Goal: Task Accomplishment & Management: Complete application form

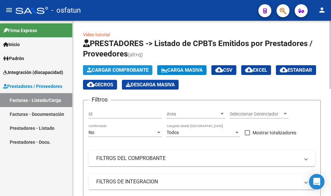
click at [132, 70] on span "Cargar Comprobante" at bounding box center [118, 70] width 62 height 6
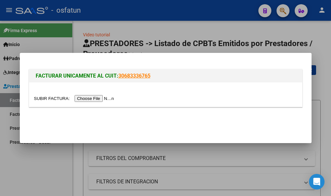
click at [97, 97] on input "file" at bounding box center [75, 98] width 82 height 7
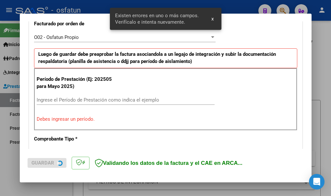
scroll to position [195, 0]
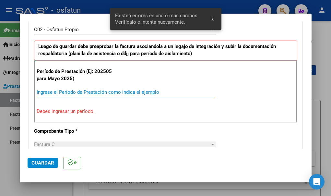
click at [47, 93] on input "Ingrese el Período de Prestación como indica el ejemplo" at bounding box center [126, 92] width 178 height 6
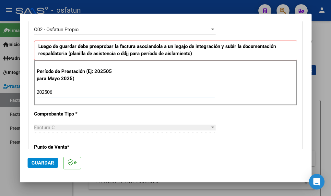
type input "202506"
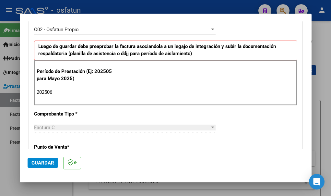
scroll to position [227, 0]
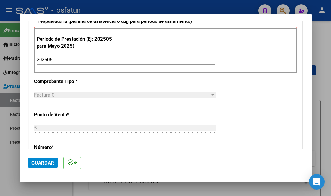
click at [40, 162] on span "Guardar" at bounding box center [42, 163] width 23 height 6
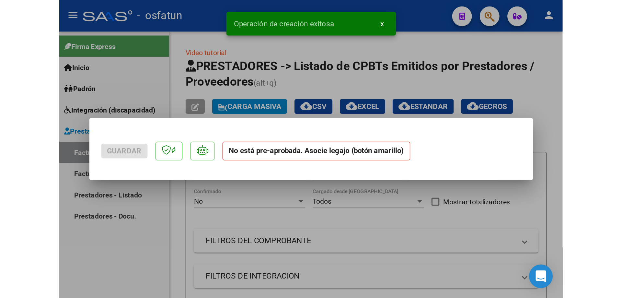
scroll to position [0, 0]
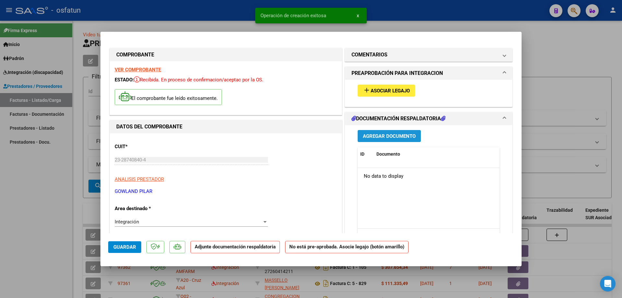
click at [331, 136] on span "Agregar Documento" at bounding box center [389, 136] width 53 height 6
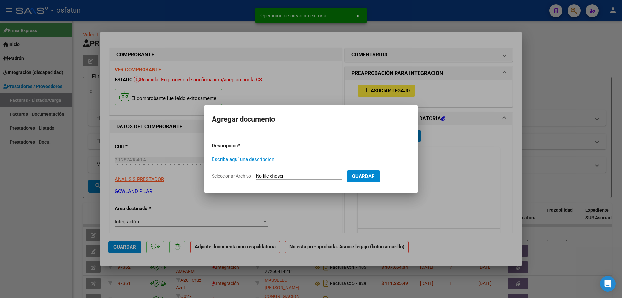
click at [270, 176] on input "Seleccionar Archivo" at bounding box center [299, 176] width 86 height 6
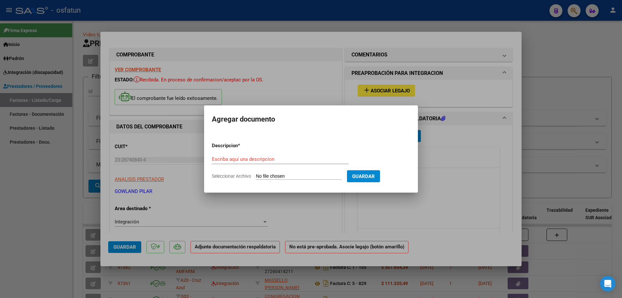
type input "C:\fakepath\[PERSON_NAME].pdf"
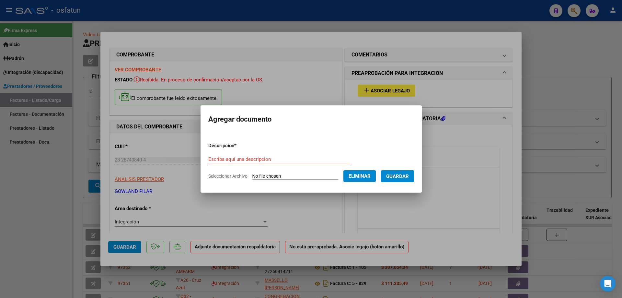
click at [208, 159] on input "Escriba aquí una descripcion" at bounding box center [279, 159] width 142 height 6
type input "Asistencia kinesiología 06 25"
click at [331, 176] on span "Guardar" at bounding box center [397, 176] width 23 height 6
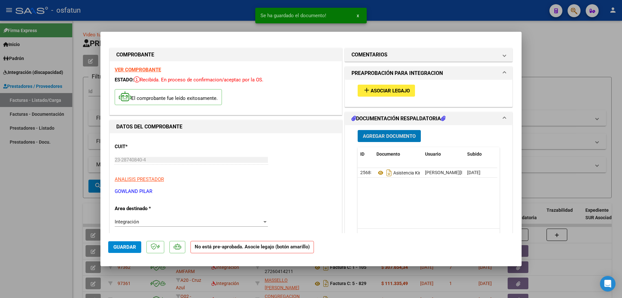
click at [331, 92] on span "Asociar Legajo" at bounding box center [390, 91] width 39 height 6
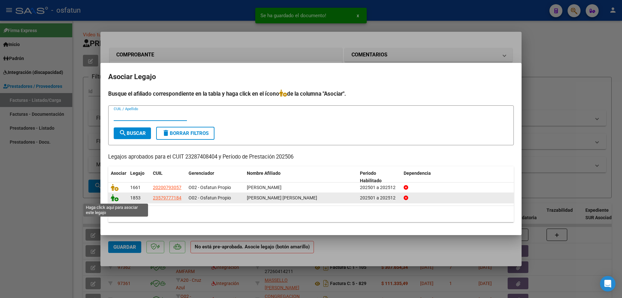
click at [117, 195] on icon at bounding box center [115, 197] width 8 height 7
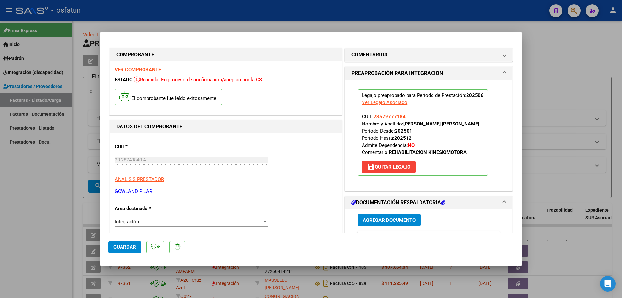
click at [111, 195] on button "Guardar" at bounding box center [124, 247] width 33 height 12
click at [46, 195] on div at bounding box center [311, 149] width 622 height 298
type input "$ 0,00"
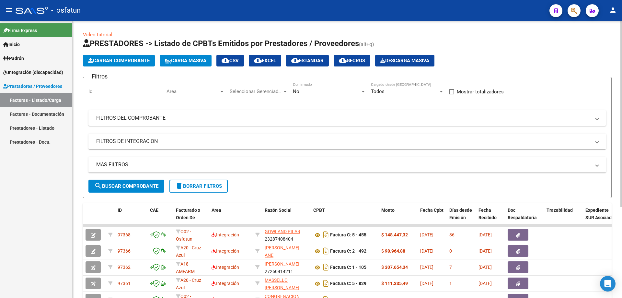
click at [119, 60] on span "Cargar Comprobante" at bounding box center [119, 61] width 62 height 6
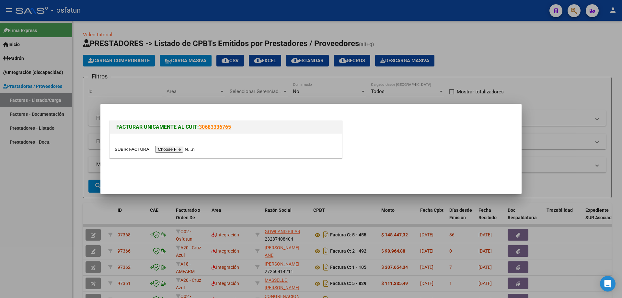
click at [170, 149] on input "file" at bounding box center [156, 149] width 82 height 7
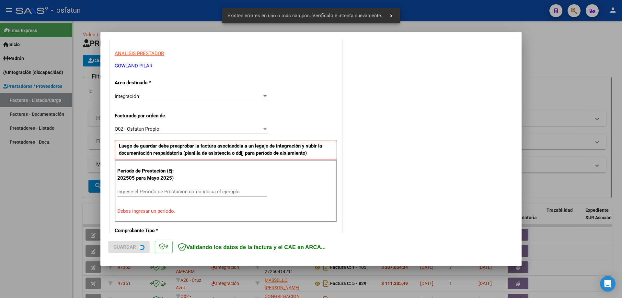
scroll to position [162, 0]
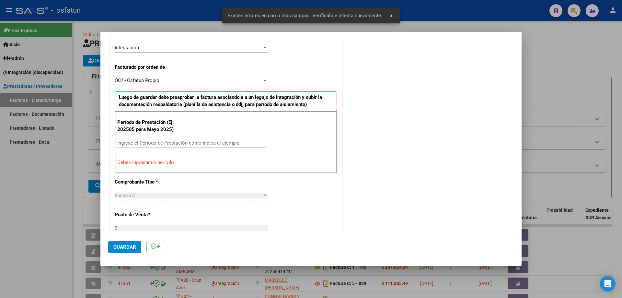
click at [125, 142] on input "Ingrese el Período de Prestación como indica el ejemplo" at bounding box center [192, 143] width 150 height 6
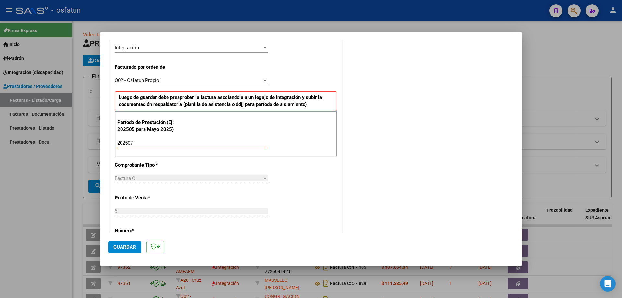
type input "202507"
click at [118, 195] on span "Guardar" at bounding box center [124, 247] width 23 height 6
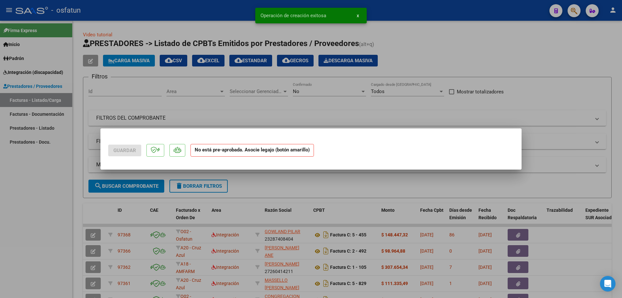
scroll to position [0, 0]
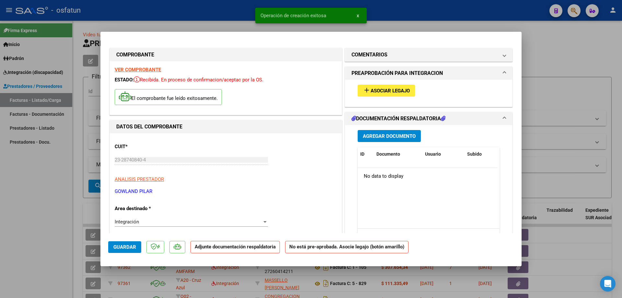
click at [331, 137] on span "Agregar Documento" at bounding box center [389, 136] width 53 height 6
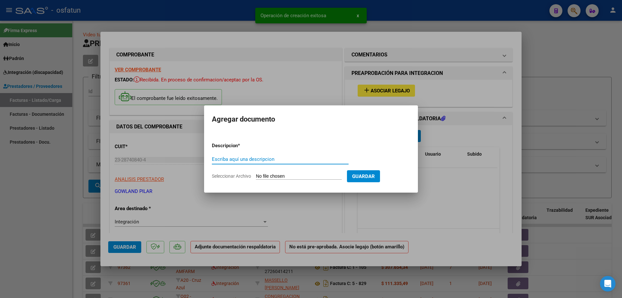
click at [272, 177] on input "Seleccionar Archivo" at bounding box center [299, 176] width 86 height 6
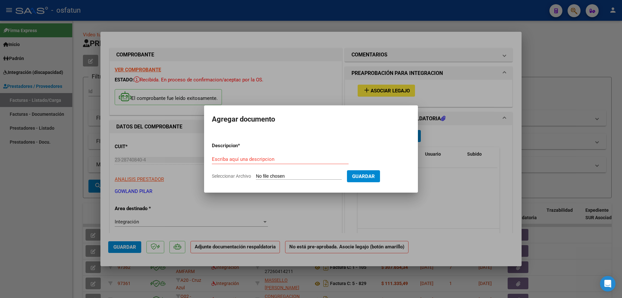
type input "C:\fakepath\[PERSON_NAME] julio.pdf"
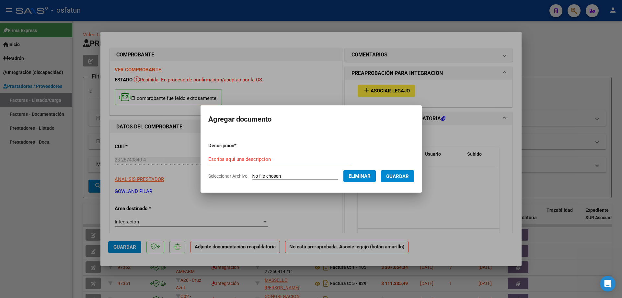
click at [210, 159] on input "Escriba aquí una descripcion" at bounding box center [279, 159] width 142 height 6
type input "Asistencia kinesiología 07 25"
click at [331, 176] on span "Guardar" at bounding box center [397, 176] width 23 height 6
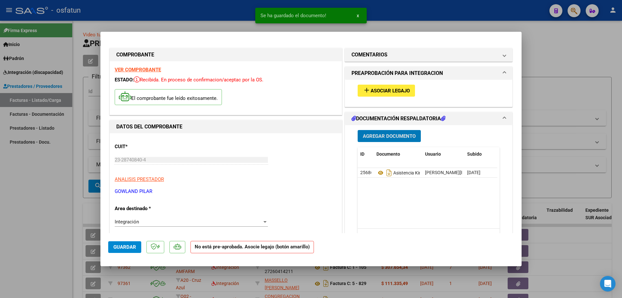
click at [331, 92] on span "Asociar Legajo" at bounding box center [390, 91] width 39 height 6
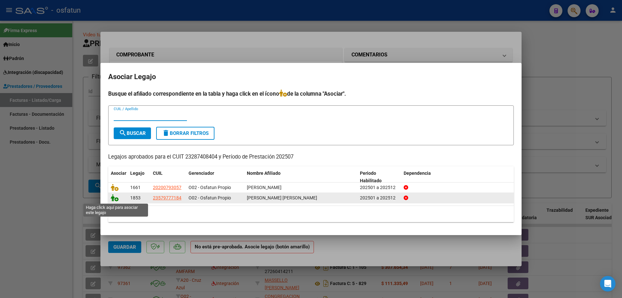
click at [116, 195] on icon at bounding box center [115, 197] width 8 height 7
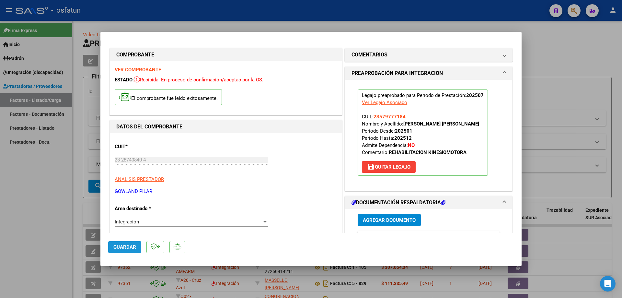
drag, startPoint x: 119, startPoint y: 249, endPoint x: 112, endPoint y: 247, distance: 7.6
click at [119, 195] on span "Guardar" at bounding box center [124, 247] width 23 height 6
click at [56, 195] on div at bounding box center [311, 149] width 622 height 298
type input "$ 0,00"
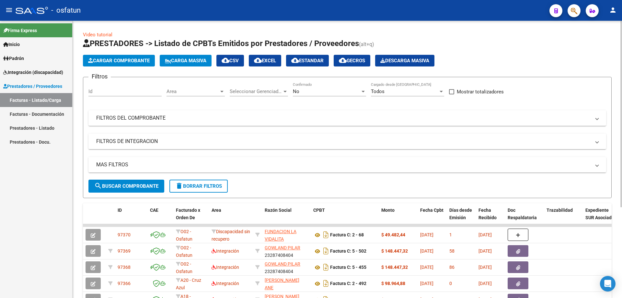
click at [112, 59] on span "Cargar Comprobante" at bounding box center [119, 61] width 62 height 6
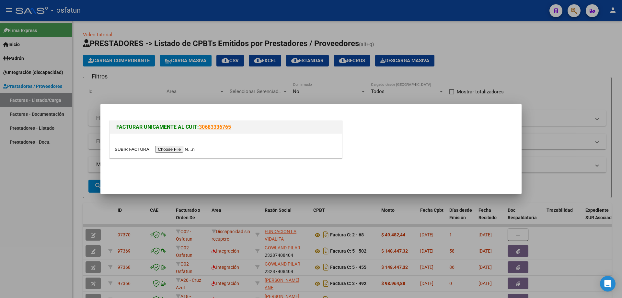
click at [163, 150] on input "file" at bounding box center [156, 149] width 82 height 7
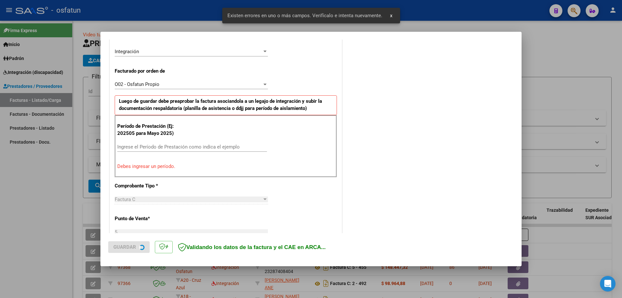
scroll to position [162, 0]
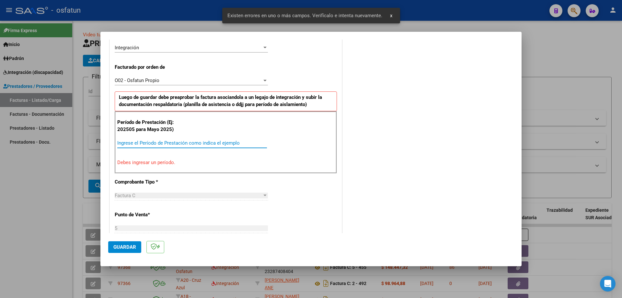
click at [129, 142] on input "Ingrese el Período de Prestación como indica el ejemplo" at bounding box center [192, 143] width 150 height 6
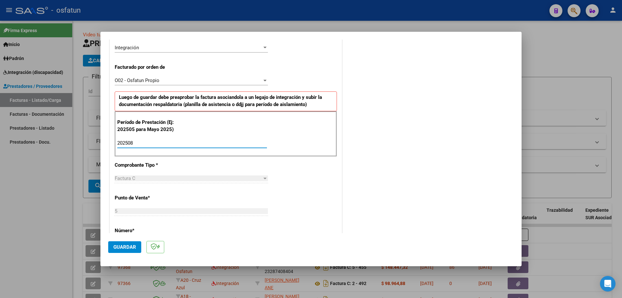
type input "202508"
click at [128, 195] on span "Guardar" at bounding box center [124, 247] width 23 height 6
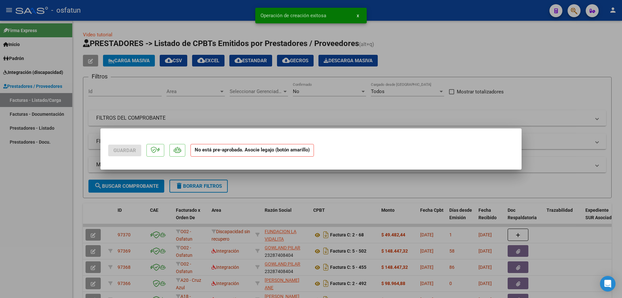
scroll to position [0, 0]
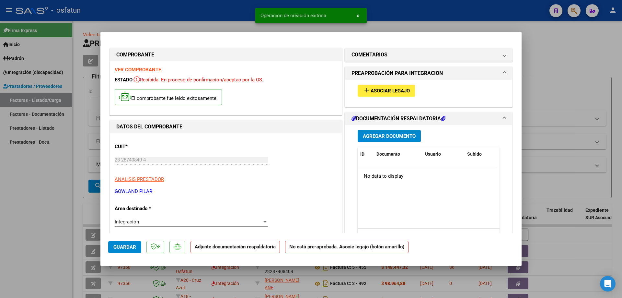
click at [331, 139] on button "Agregar Documento" at bounding box center [389, 136] width 63 height 12
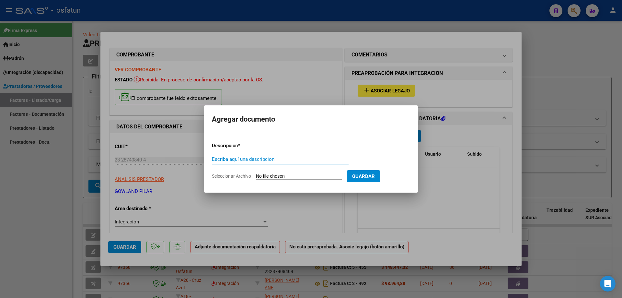
click at [271, 175] on input "Seleccionar Archivo" at bounding box center [299, 176] width 86 height 6
type input "C:\fakepath\[PERSON_NAME].pdf"
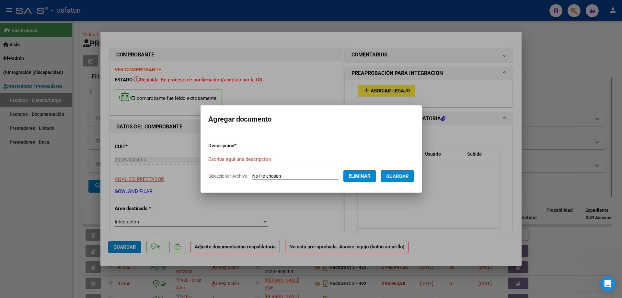
click at [209, 159] on input "Escriba aquí una descripcion" at bounding box center [279, 159] width 142 height 6
type input "Asistencia kinesiología 08 25"
click at [331, 178] on span "Guardar" at bounding box center [397, 176] width 23 height 6
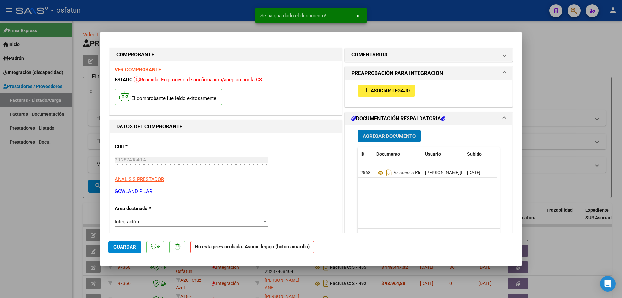
click at [331, 88] on span "Asociar Legajo" at bounding box center [390, 91] width 39 height 6
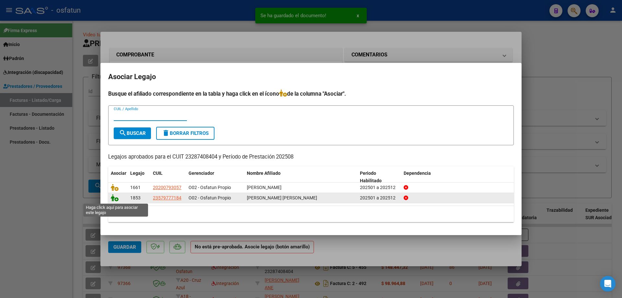
click at [117, 195] on icon at bounding box center [115, 197] width 8 height 7
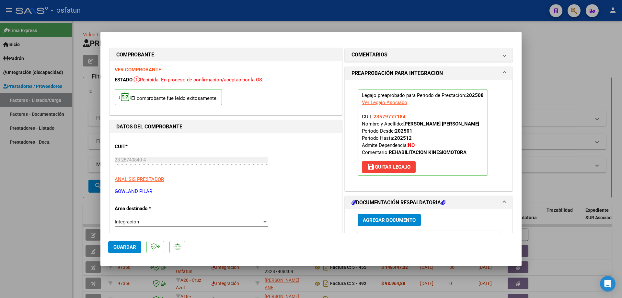
click at [115, 195] on span "Guardar" at bounding box center [124, 247] width 23 height 6
click at [35, 195] on div at bounding box center [311, 149] width 622 height 298
type input "$ 0,00"
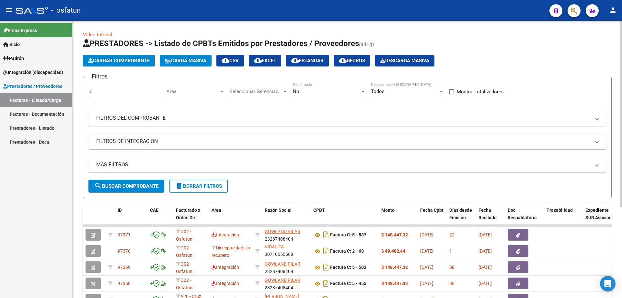
click at [118, 62] on span "Cargar Comprobante" at bounding box center [119, 61] width 62 height 6
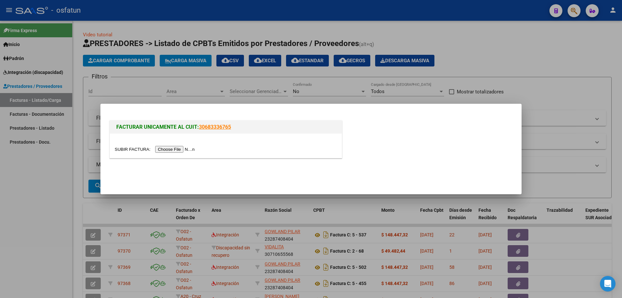
click at [171, 152] on input "file" at bounding box center [156, 149] width 82 height 7
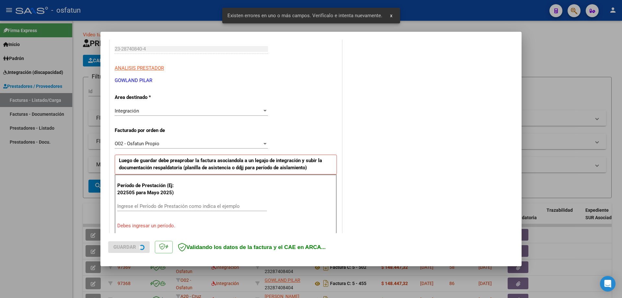
scroll to position [162, 0]
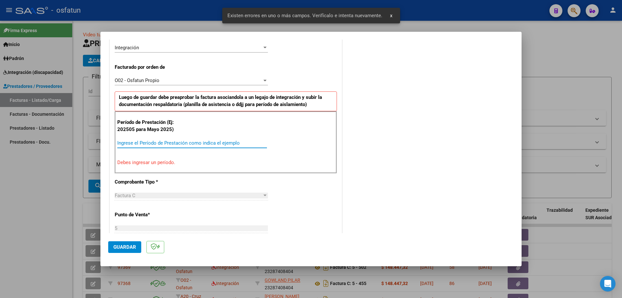
click at [124, 144] on input "Ingrese el Período de Prestación como indica el ejemplo" at bounding box center [192, 143] width 150 height 6
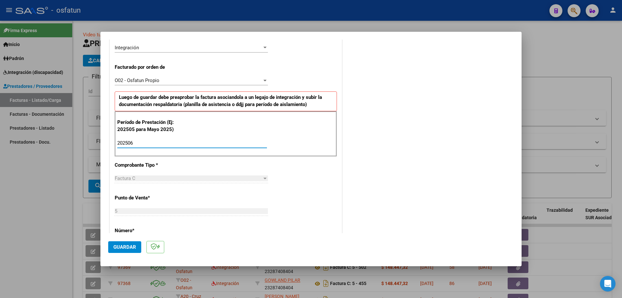
type input "202506"
click at [120, 195] on span "Guardar" at bounding box center [124, 247] width 23 height 6
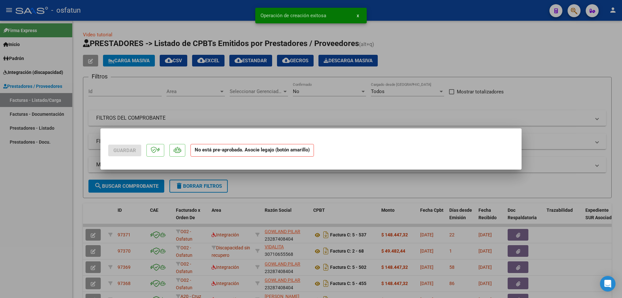
scroll to position [0, 0]
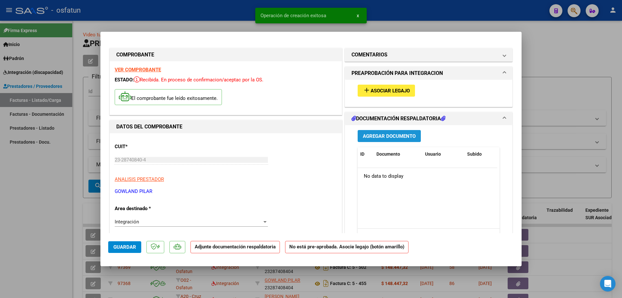
click at [331, 137] on span "Agregar Documento" at bounding box center [389, 136] width 53 height 6
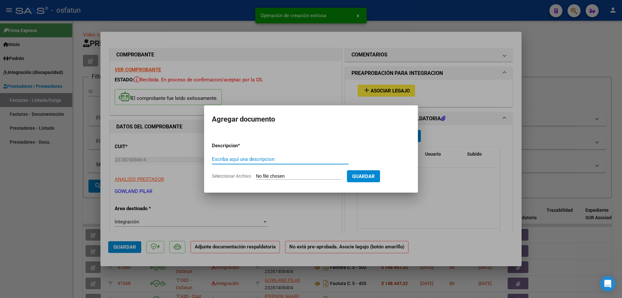
click at [271, 177] on input "Seleccionar Archivo" at bounding box center [299, 176] width 86 height 6
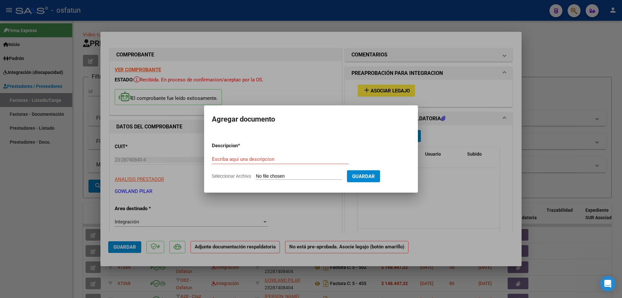
type input "C:\fakepath\[PERSON_NAME].pdf"
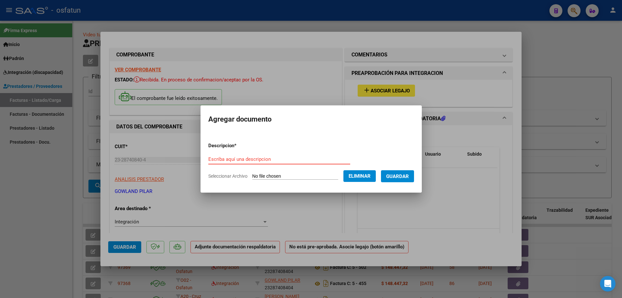
click at [208, 161] on input "Escriba aquí una descripcion" at bounding box center [279, 159] width 142 height 6
click at [208, 160] on input "asistencia 06 25" at bounding box center [279, 159] width 142 height 6
click at [225, 159] on input "Asistencia 06 25" at bounding box center [279, 159] width 142 height 6
type input "Asistencia [MEDICAL_DATA] 06 25"
click at [331, 178] on span "Guardar" at bounding box center [397, 176] width 23 height 6
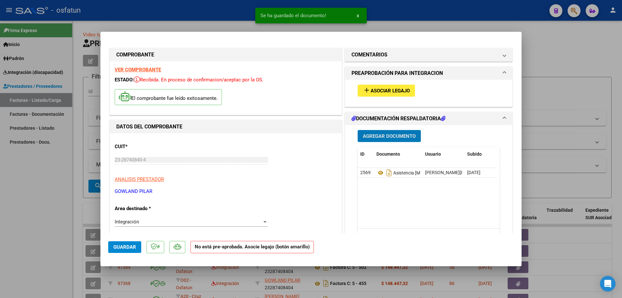
click at [331, 89] on span "Asociar Legajo" at bounding box center [390, 91] width 39 height 6
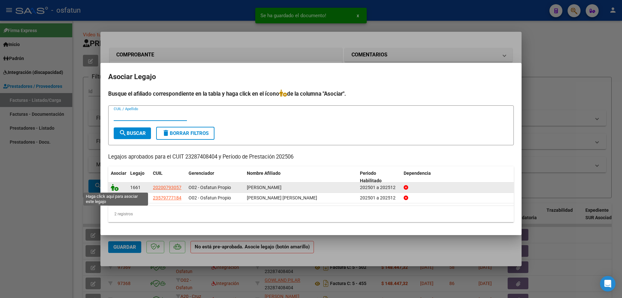
click at [115, 188] on icon at bounding box center [115, 187] width 8 height 7
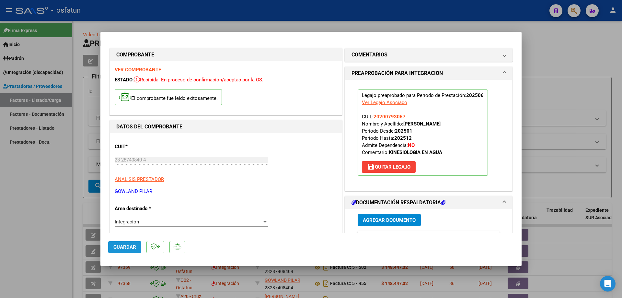
click at [116, 195] on span "Guardar" at bounding box center [124, 247] width 23 height 6
click at [48, 195] on div at bounding box center [311, 149] width 622 height 298
type input "$ 0,00"
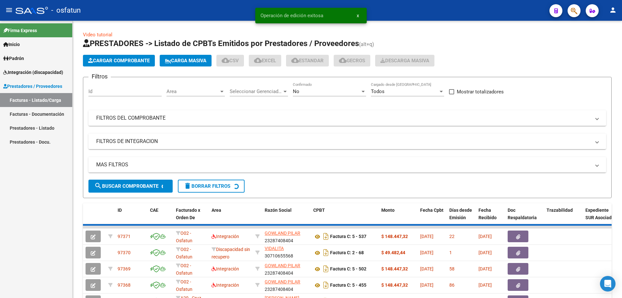
scroll to position [1, 0]
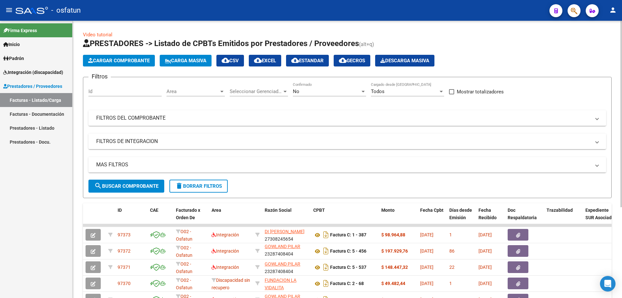
click at [111, 62] on span "Cargar Comprobante" at bounding box center [119, 61] width 62 height 6
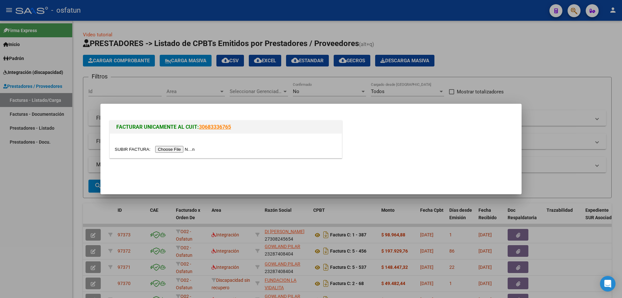
click at [174, 151] on input "file" at bounding box center [156, 149] width 82 height 7
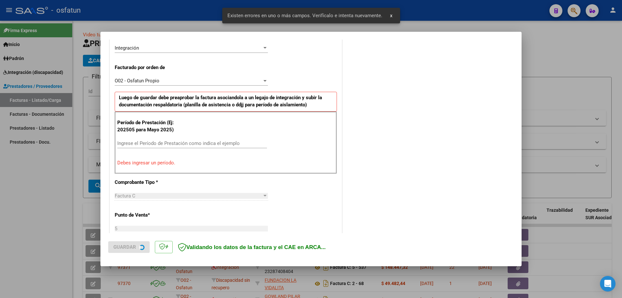
scroll to position [162, 0]
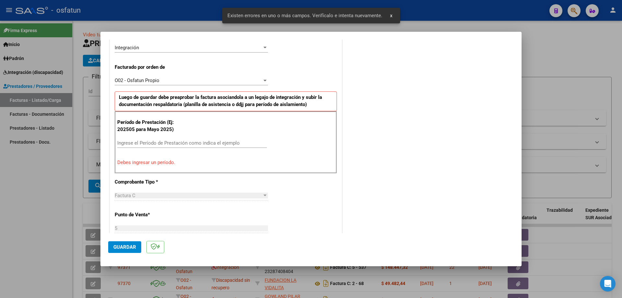
click at [125, 144] on input "Ingrese el Período de Prestación como indica el ejemplo" at bounding box center [192, 143] width 150 height 6
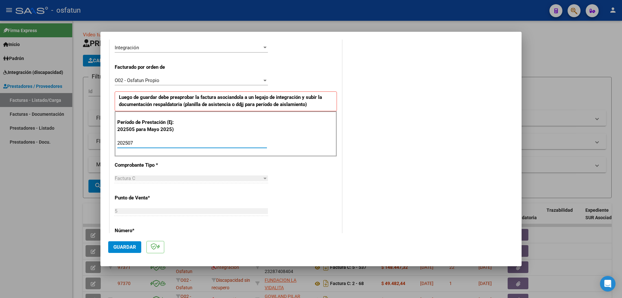
type input "202507"
click at [124, 195] on span "Guardar" at bounding box center [124, 247] width 23 height 6
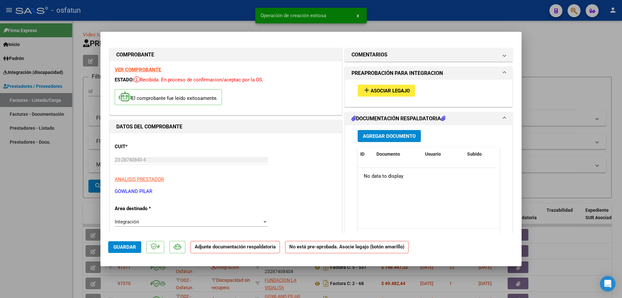
click at [331, 136] on span "Agregar Documento" at bounding box center [389, 136] width 53 height 6
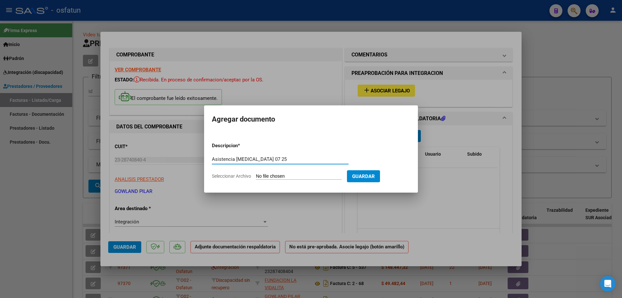
type input "Asistencia [MEDICAL_DATA] 07 25"
click at [286, 175] on input "Seleccionar Archivo" at bounding box center [299, 176] width 86 height 6
type input "C:\fakepath\[PERSON_NAME].pdf"
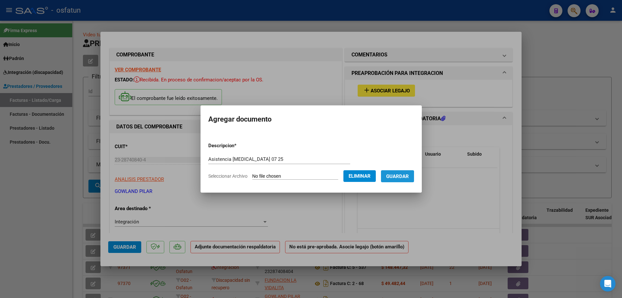
drag, startPoint x: 394, startPoint y: 177, endPoint x: 390, endPoint y: 161, distance: 16.0
click at [331, 176] on span "Guardar" at bounding box center [397, 176] width 23 height 6
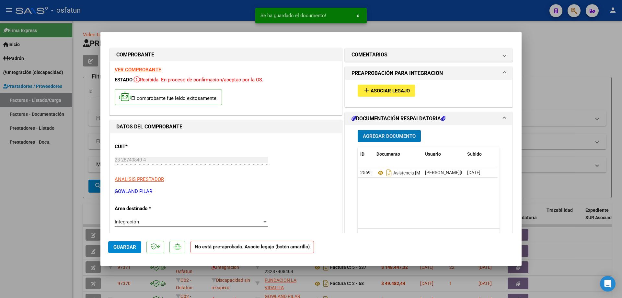
click at [331, 91] on span "Asociar Legajo" at bounding box center [390, 91] width 39 height 6
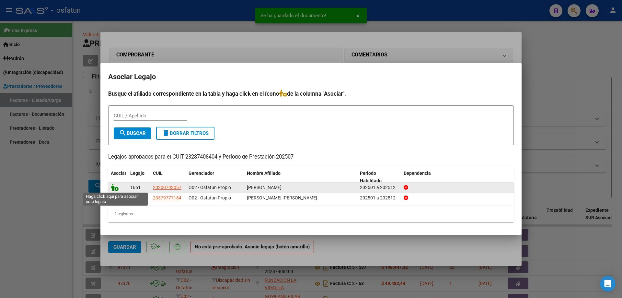
click at [116, 188] on icon at bounding box center [115, 187] width 8 height 7
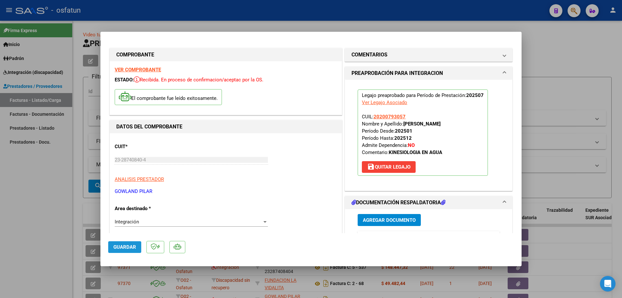
click at [118, 195] on span "Guardar" at bounding box center [124, 247] width 23 height 6
click at [44, 195] on div at bounding box center [311, 149] width 622 height 298
type input "$ 0,00"
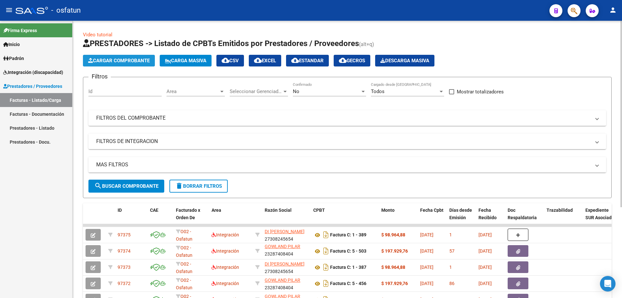
click at [140, 57] on button "Cargar Comprobante" at bounding box center [119, 61] width 72 height 12
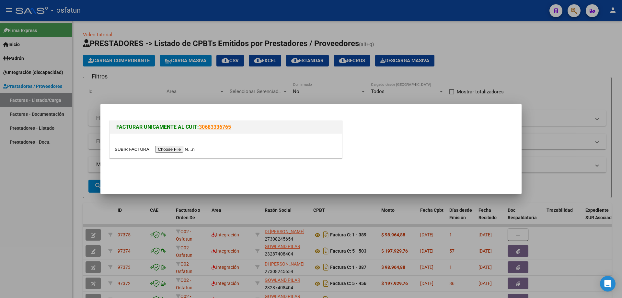
click at [169, 150] on input "file" at bounding box center [156, 149] width 82 height 7
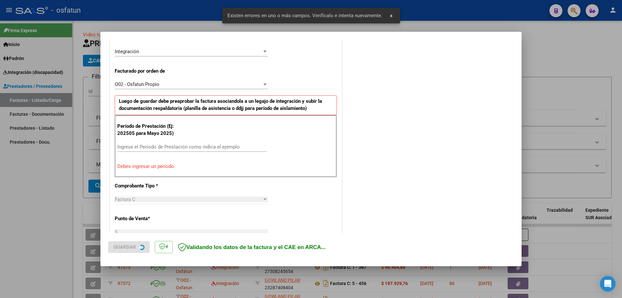
scroll to position [162, 0]
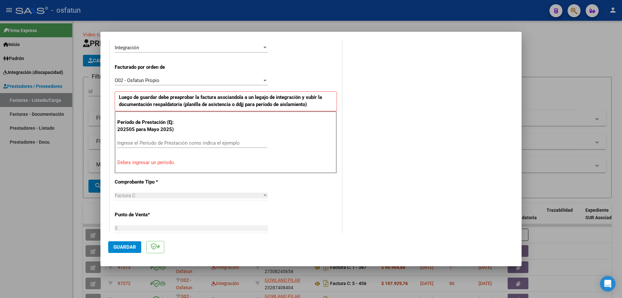
click at [140, 143] on input "Ingrese el Período de Prestación como indica el ejemplo" at bounding box center [192, 143] width 150 height 6
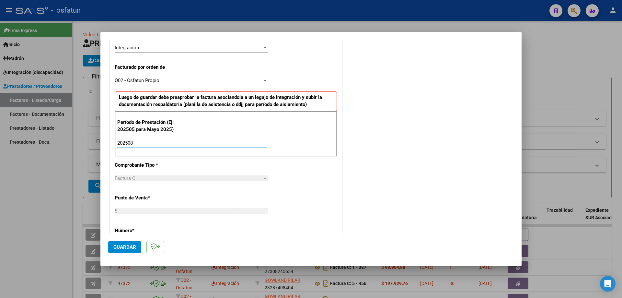
type input "202508"
click at [124, 195] on span "Guardar" at bounding box center [124, 247] width 23 height 6
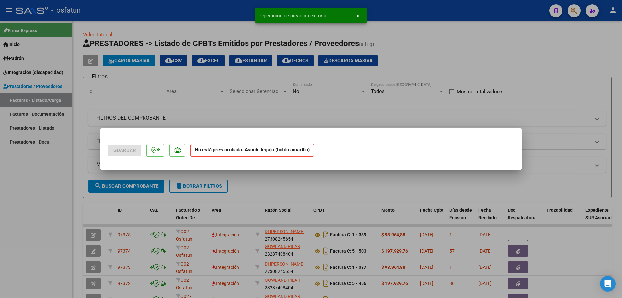
scroll to position [0, 0]
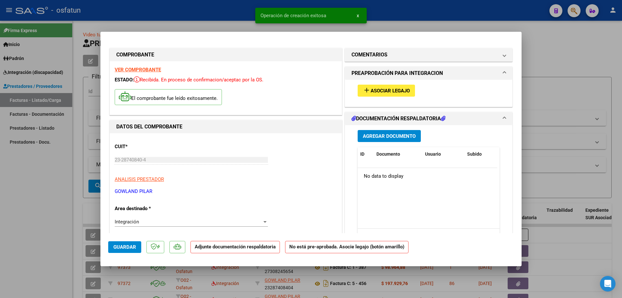
click at [331, 137] on span "Agregar Documento" at bounding box center [389, 136] width 53 height 6
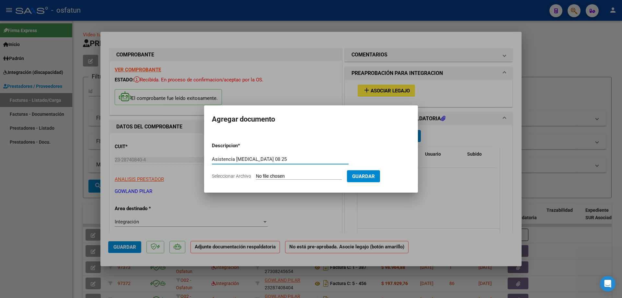
type input "Asistencia [MEDICAL_DATA] 08 25"
click at [290, 177] on input "Seleccionar Archivo" at bounding box center [299, 176] width 86 height 6
type input "C:\fakepath\[PERSON_NAME].pdf"
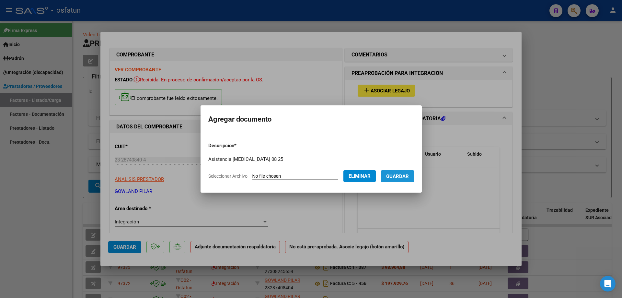
click at [331, 175] on span "Guardar" at bounding box center [397, 176] width 23 height 6
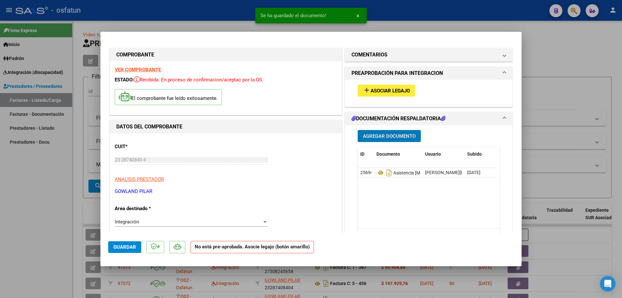
click at [331, 90] on span "Asociar Legajo" at bounding box center [390, 91] width 39 height 6
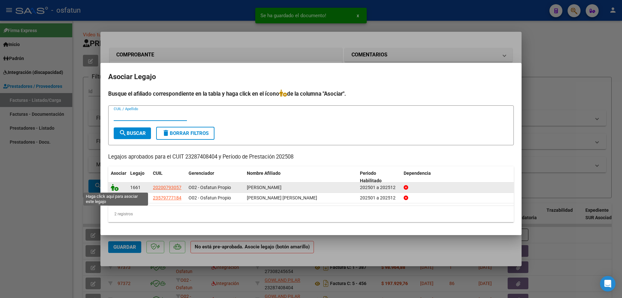
click at [116, 189] on icon at bounding box center [115, 187] width 8 height 7
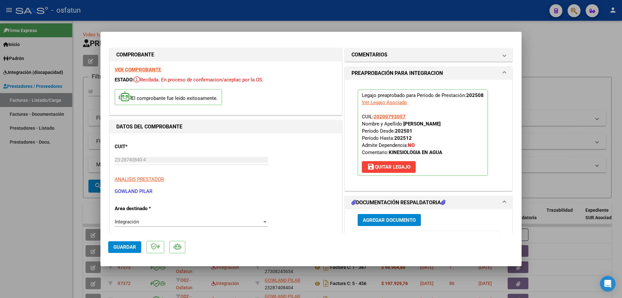
click at [120, 195] on span "Guardar" at bounding box center [124, 247] width 23 height 6
click at [20, 195] on div at bounding box center [311, 149] width 622 height 298
type input "$ 0,00"
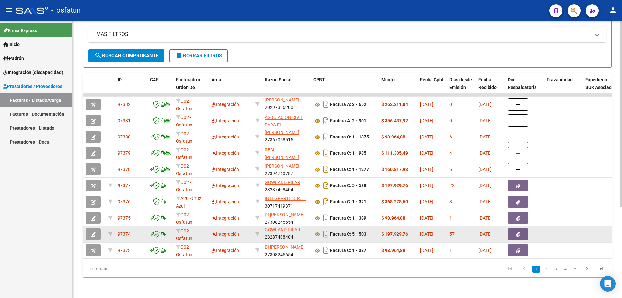
scroll to position [135, 0]
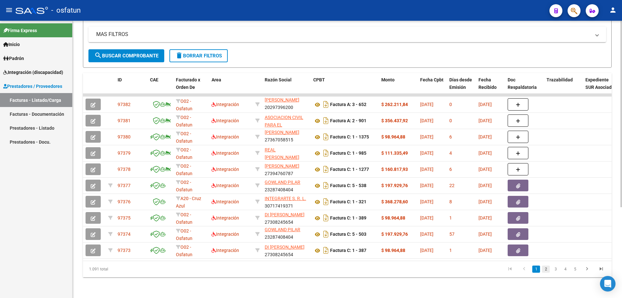
click at [331, 195] on link "2" at bounding box center [546, 268] width 8 height 7
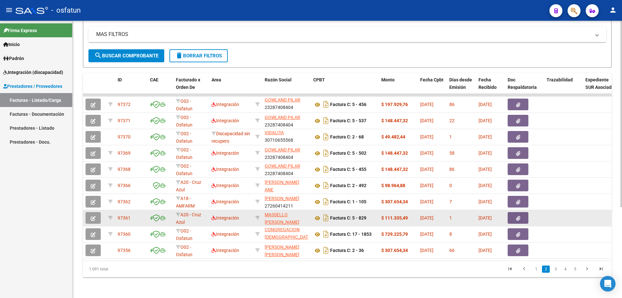
scroll to position [1, 0]
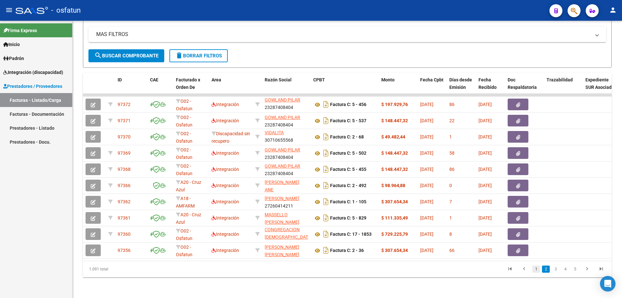
click at [331, 195] on link "1" at bounding box center [537, 268] width 8 height 7
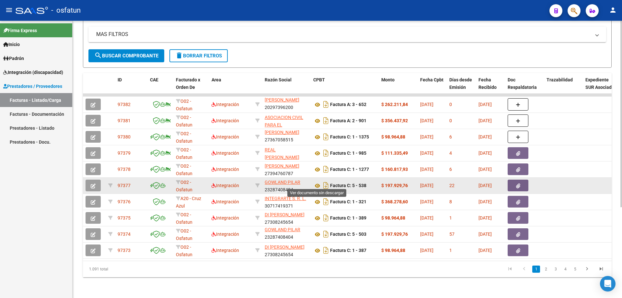
scroll to position [8, 0]
